Goal: Task Accomplishment & Management: Complete application form

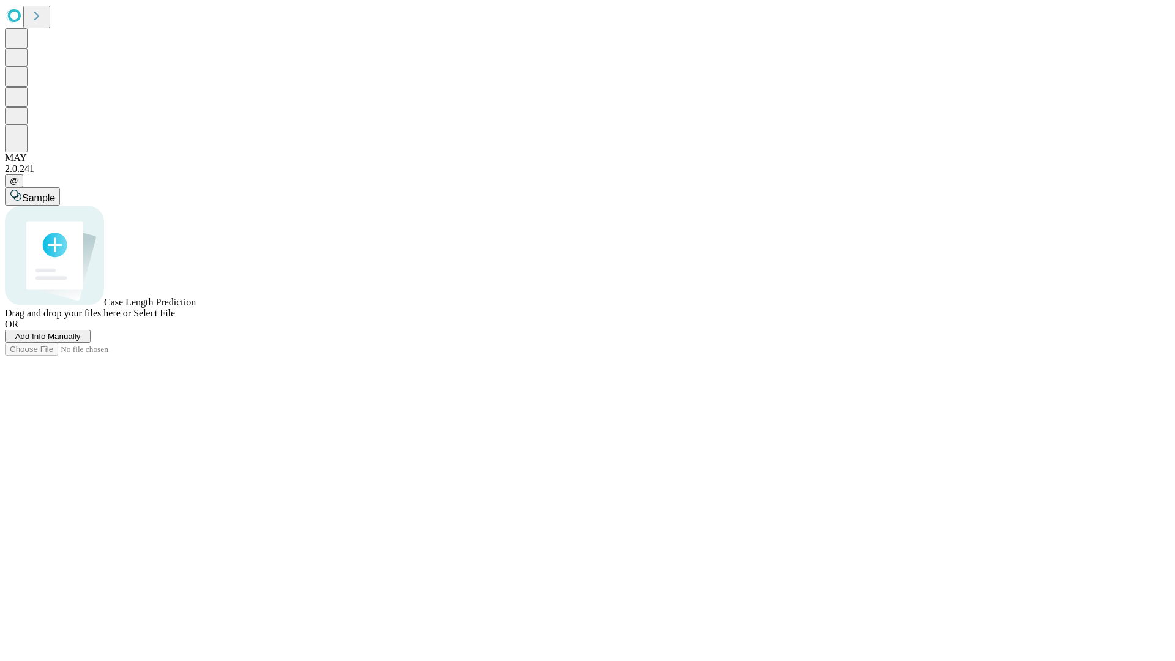
click at [81, 341] on span "Add Info Manually" at bounding box center [47, 336] width 65 height 9
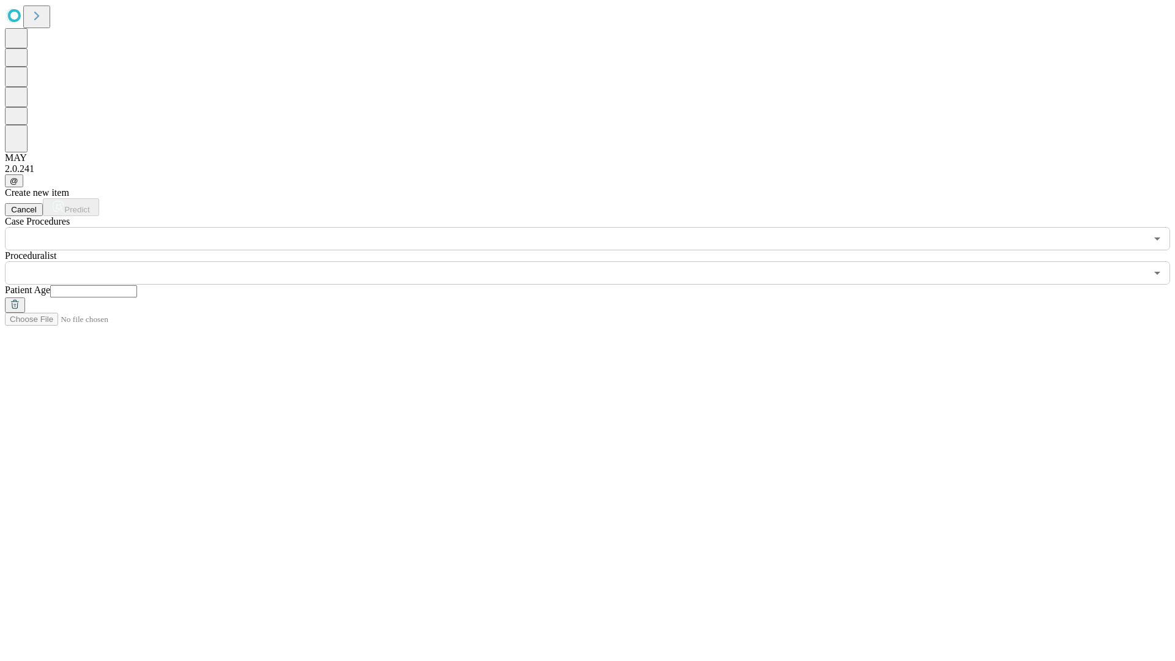
click at [137, 285] on input "text" at bounding box center [93, 291] width 87 height 12
type input "*"
click at [596, 261] on input "text" at bounding box center [575, 272] width 1141 height 23
